Goal: Transaction & Acquisition: Subscribe to service/newsletter

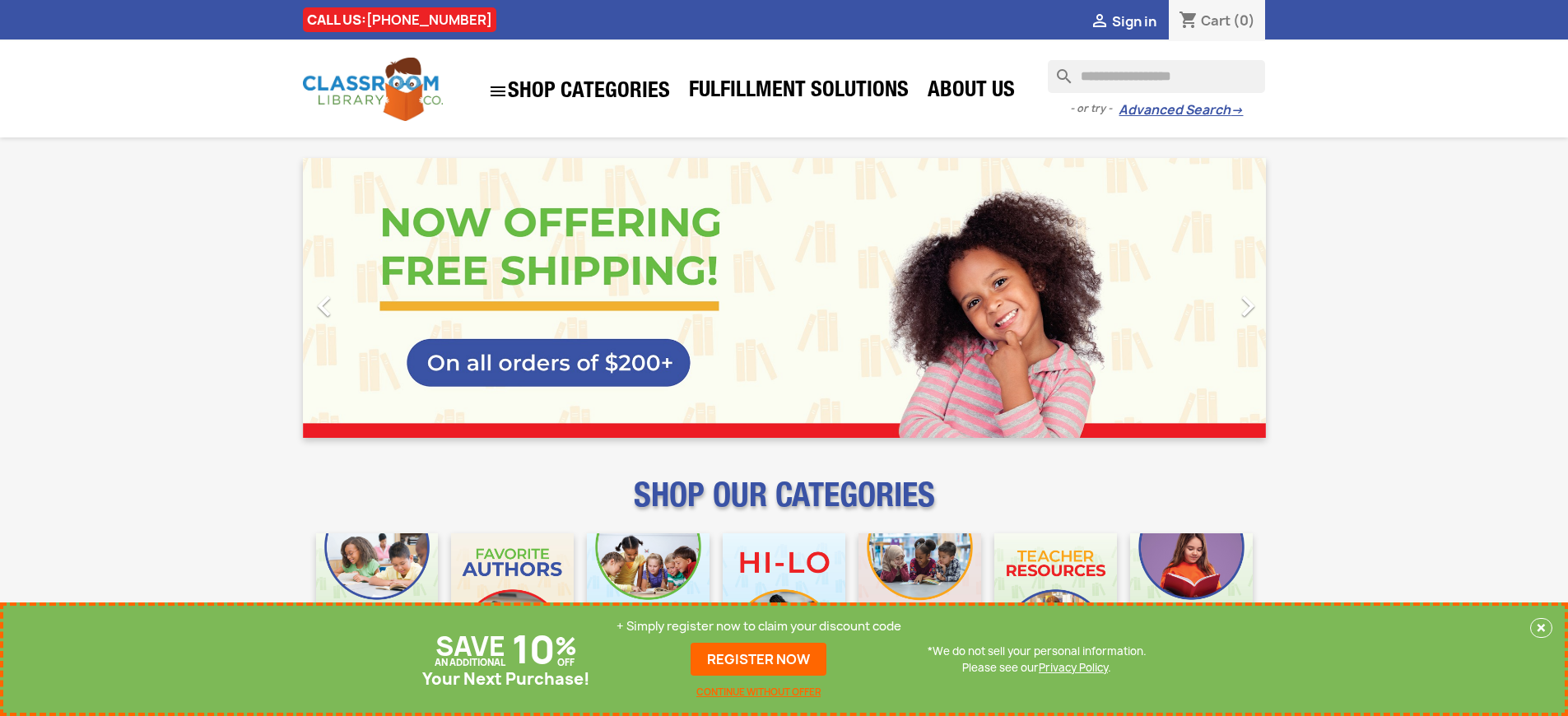
click at [759, 626] on p "+ Simply register now to claim your discount code" at bounding box center [758, 626] width 285 height 17
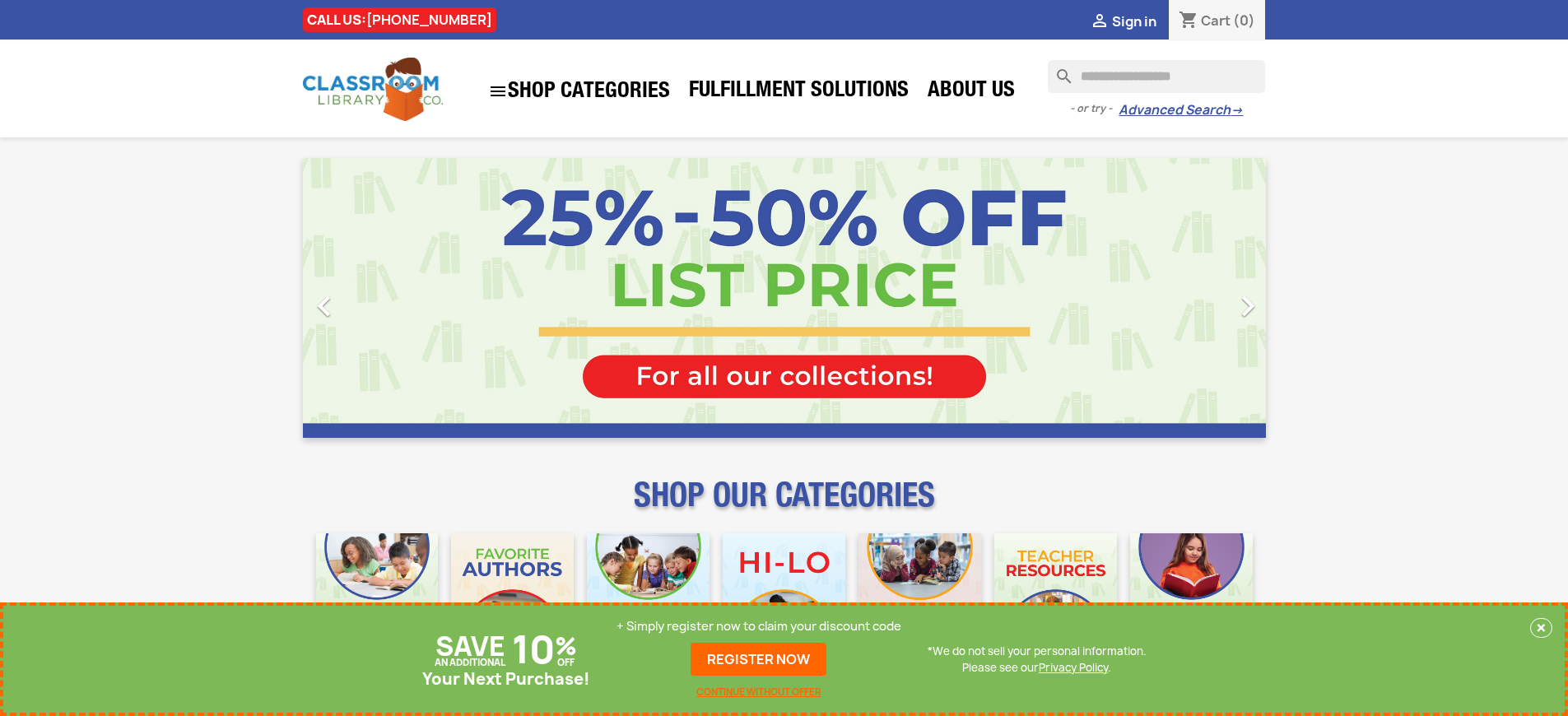
click at [759, 626] on p "+ Simply register now to claim your discount code" at bounding box center [758, 626] width 285 height 17
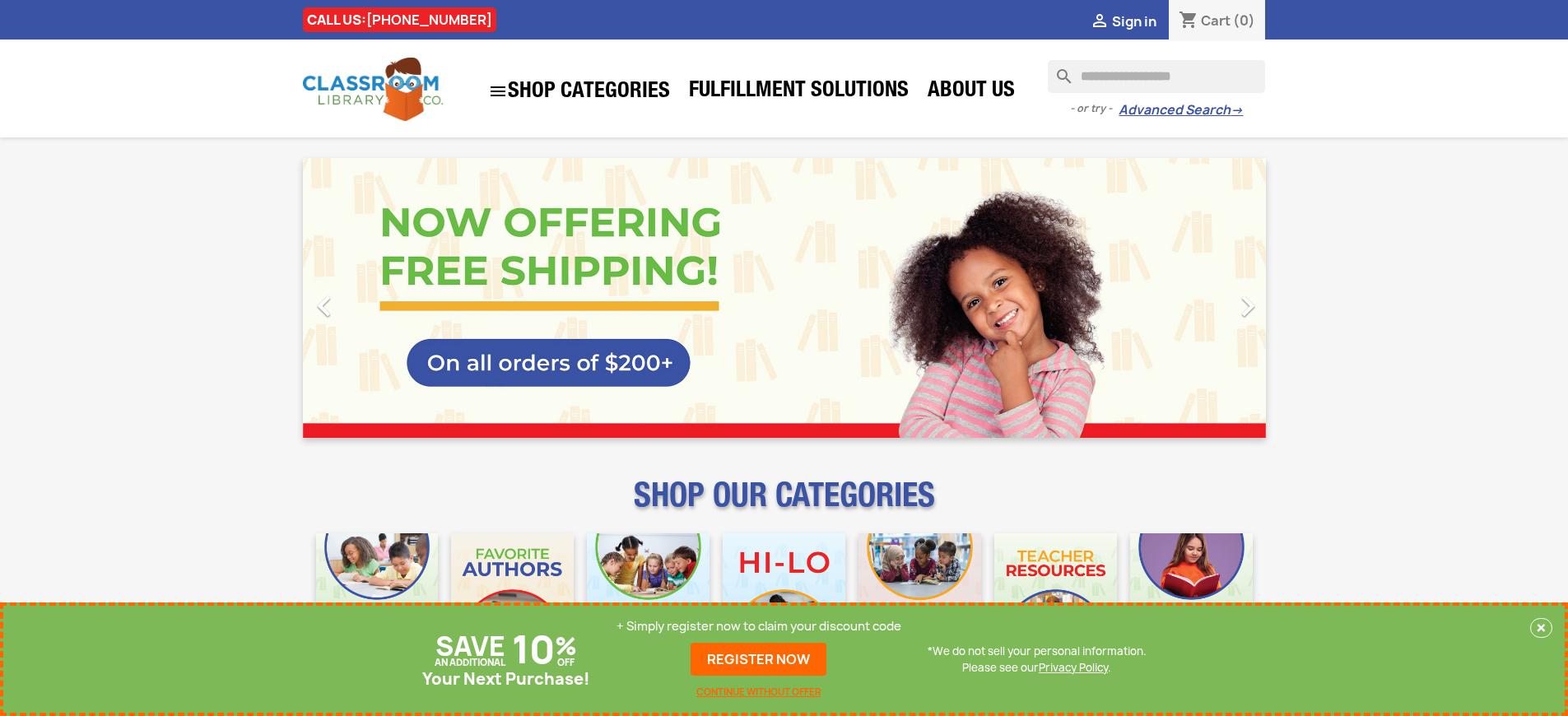
click at [759, 634] on p "+ Simply register now to claim your discount code" at bounding box center [758, 626] width 285 height 17
click at [759, 626] on p "+ Simply register now to claim your discount code" at bounding box center [758, 626] width 285 height 17
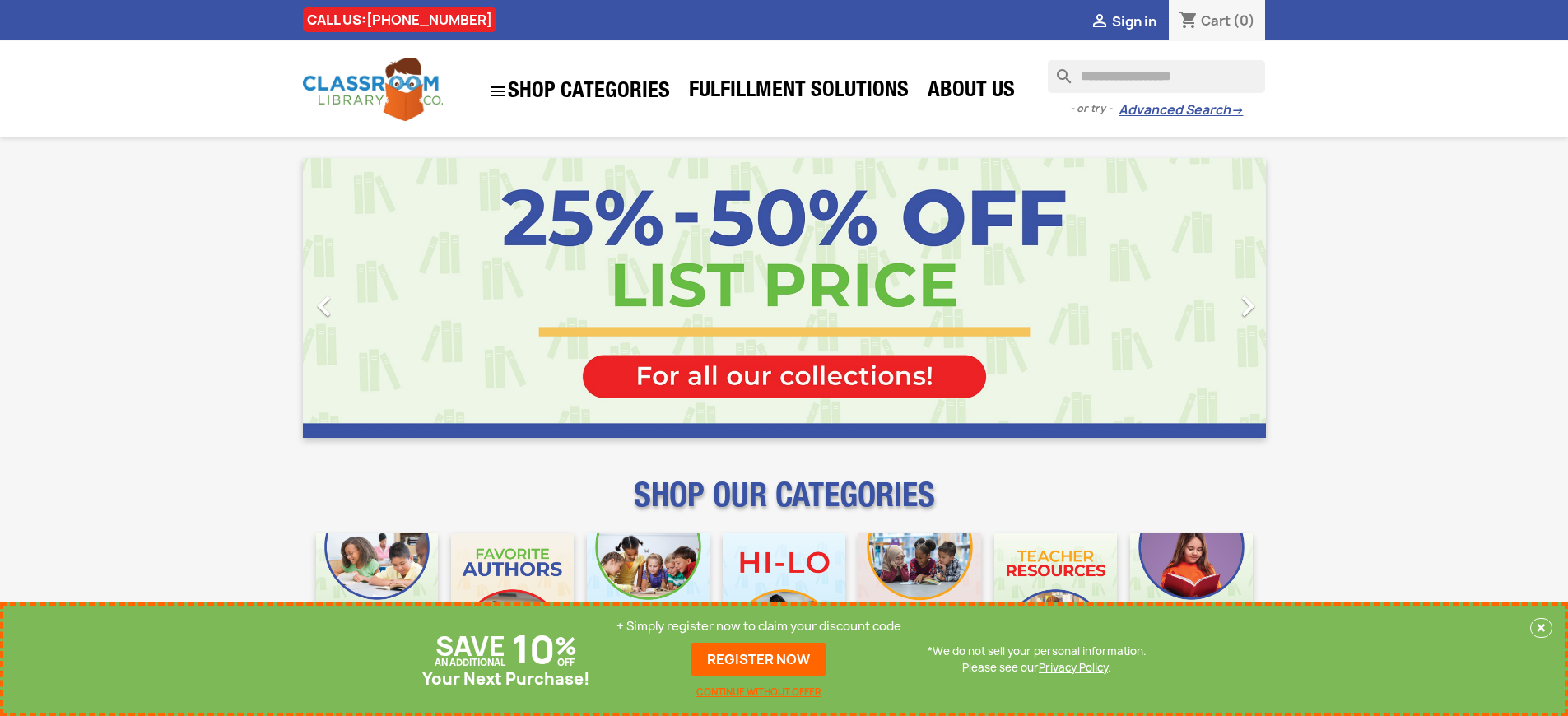
click at [759, 626] on p "+ Simply register now to claim your discount code" at bounding box center [758, 626] width 285 height 17
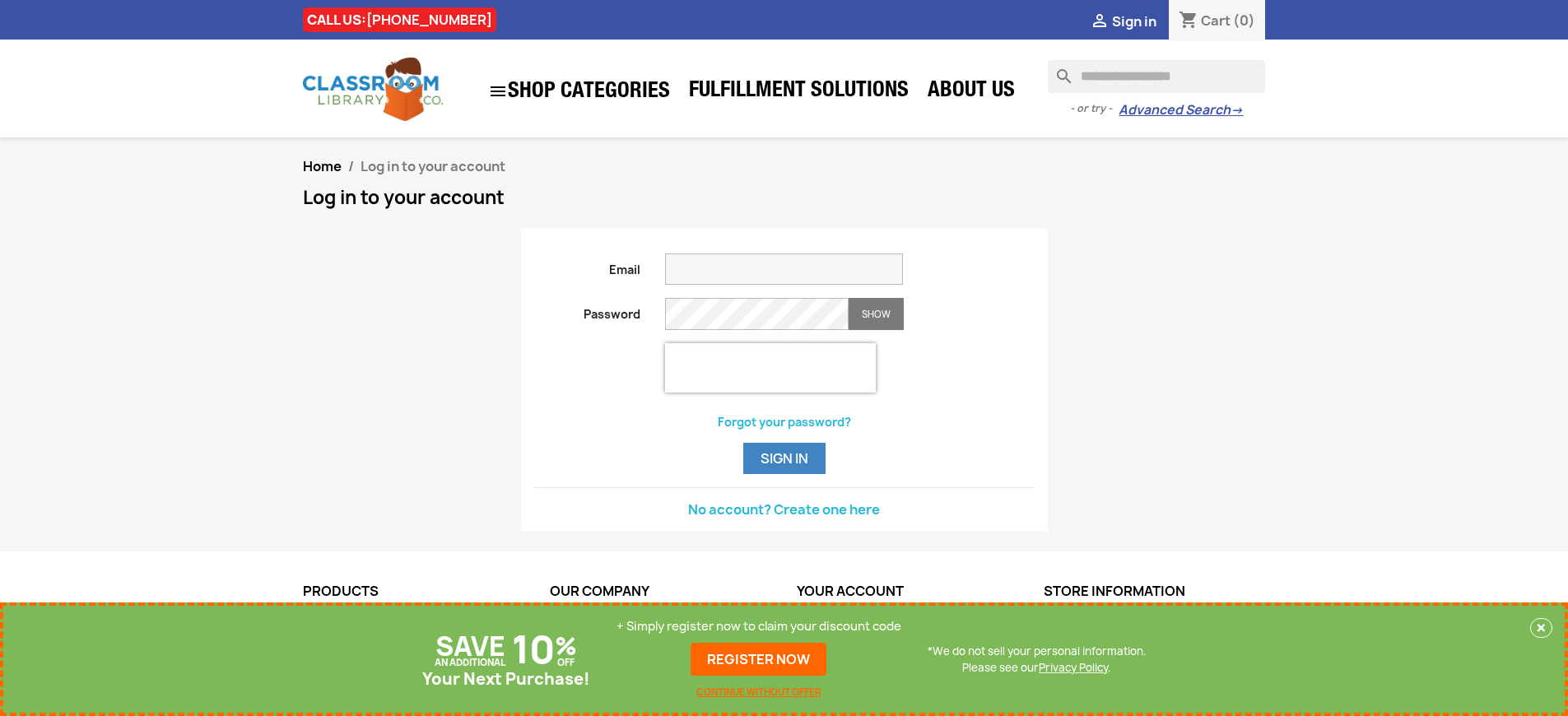
click at [759, 626] on p "+ Simply register now to claim your discount code" at bounding box center [758, 626] width 285 height 17
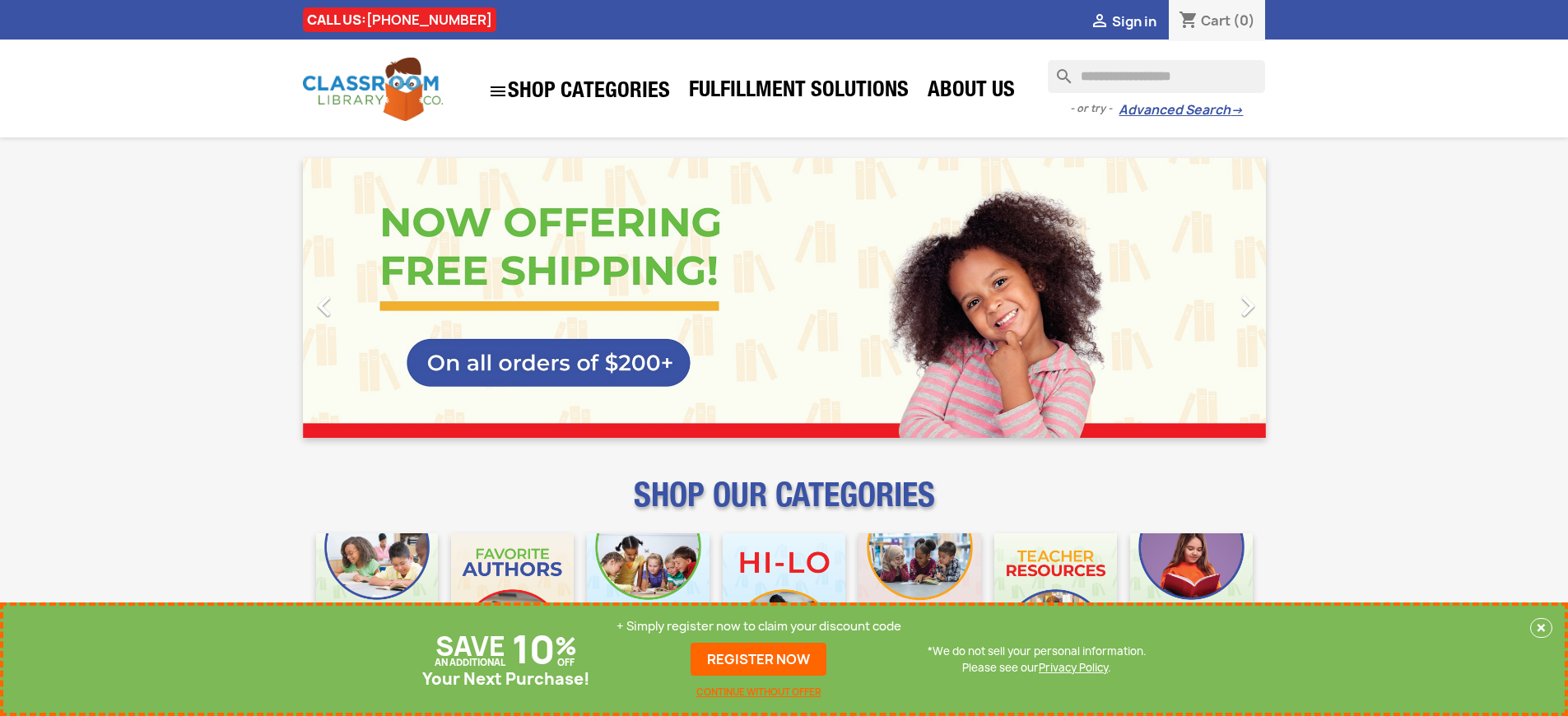
click at [759, 626] on p "+ Simply register now to claim your discount code" at bounding box center [758, 626] width 285 height 17
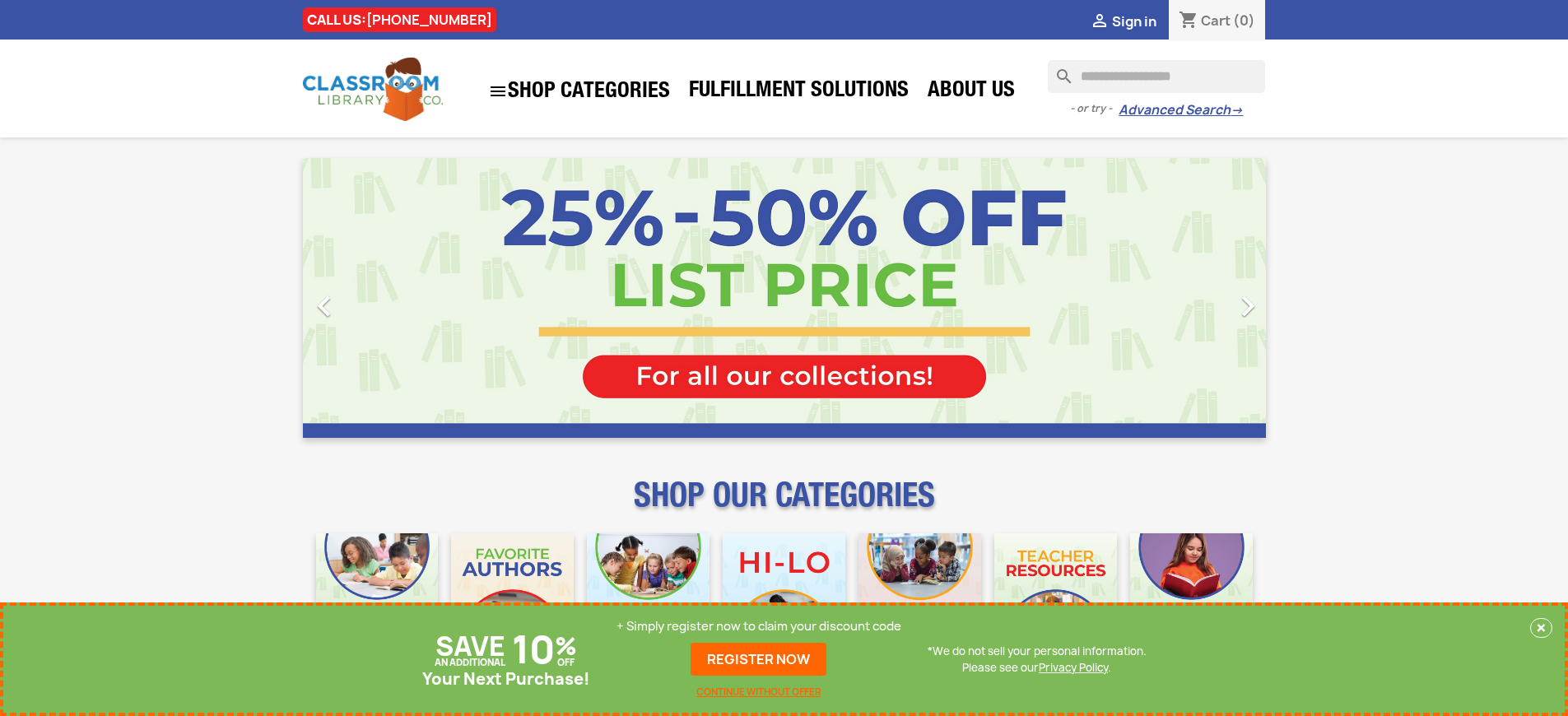
click at [759, 626] on p "+ Simply register now to claim your discount code" at bounding box center [758, 626] width 285 height 17
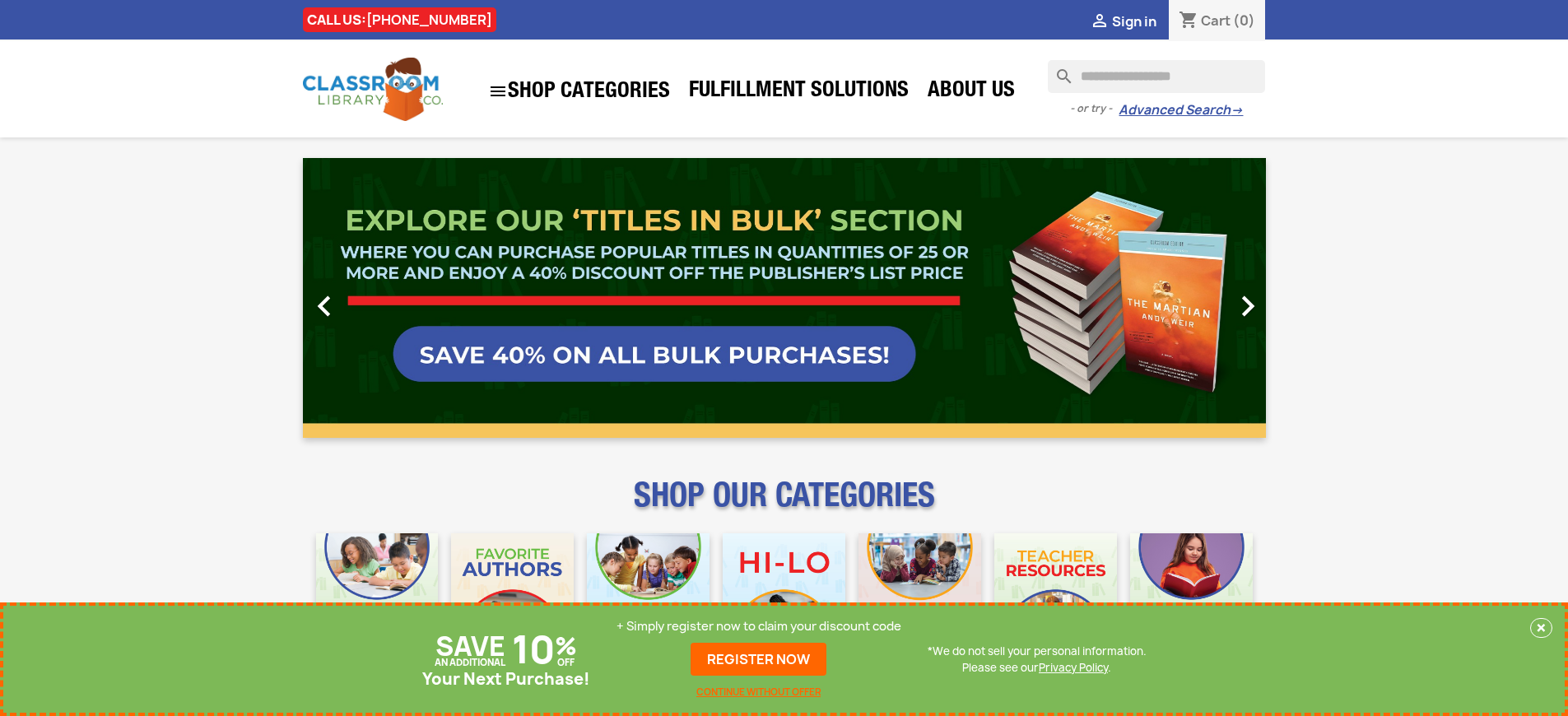
click at [759, 626] on p "+ Simply register now to claim your discount code" at bounding box center [758, 626] width 285 height 17
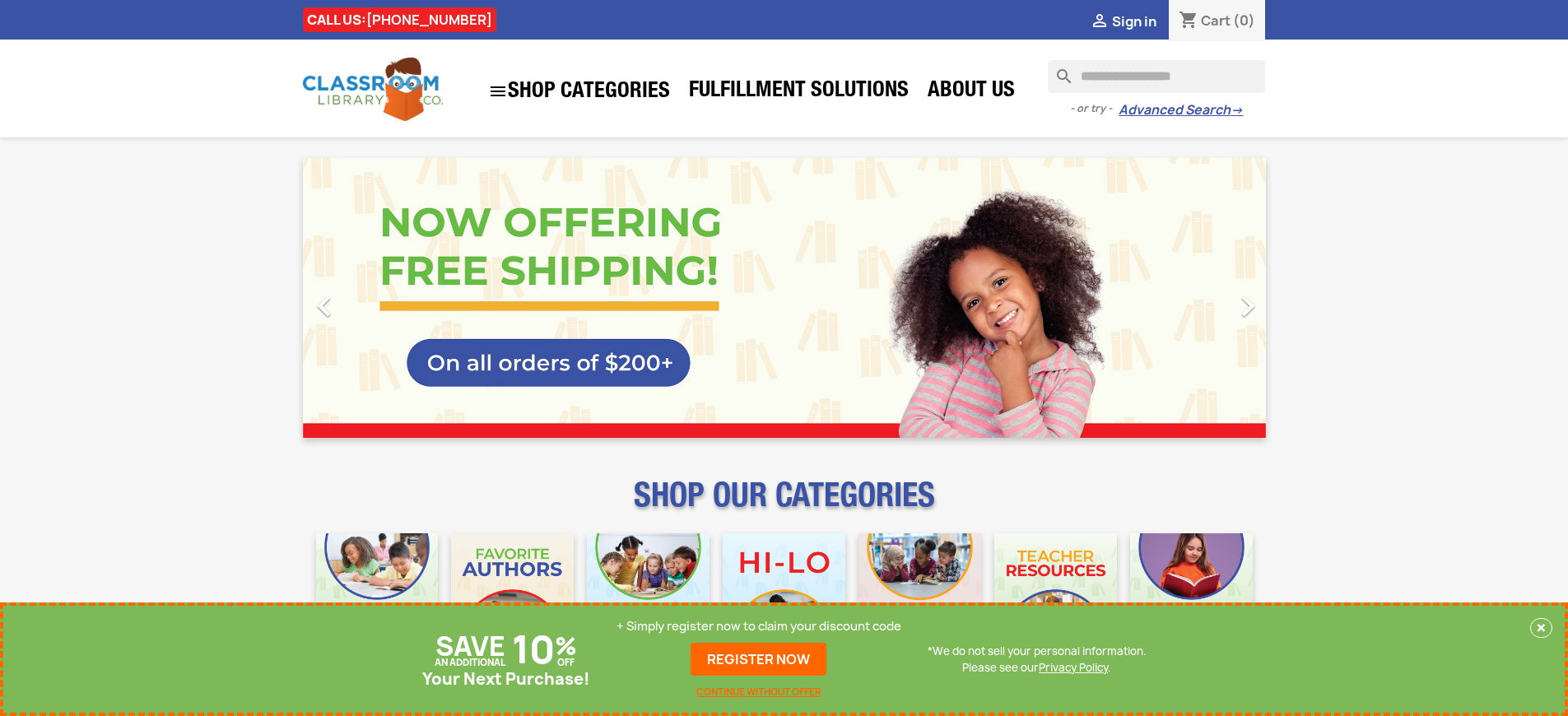
click at [759, 626] on p "+ Simply register now to claim your discount code" at bounding box center [758, 626] width 285 height 17
click at [759, 659] on link "REGISTER NOW" at bounding box center [758, 659] width 136 height 33
